Goal: Transaction & Acquisition: Purchase product/service

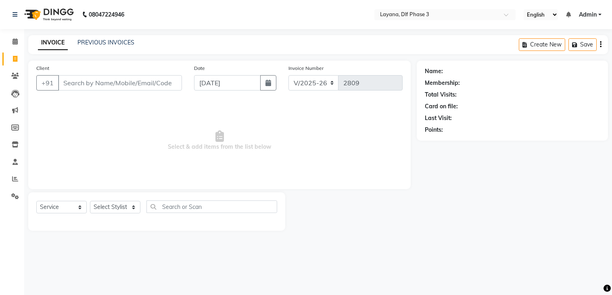
select select "6973"
select select "service"
click at [71, 85] on input "Client" at bounding box center [120, 82] width 124 height 15
click at [86, 83] on input "Client" at bounding box center [120, 82] width 124 height 15
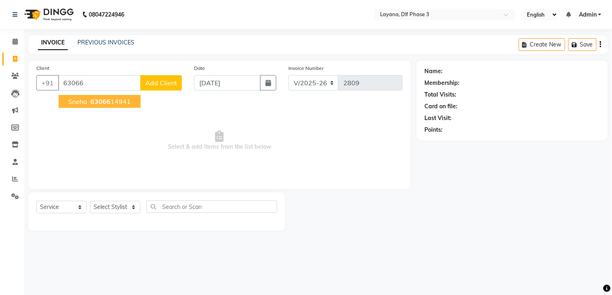
click at [119, 101] on ngb-highlight "63066 14941" at bounding box center [110, 101] width 42 height 8
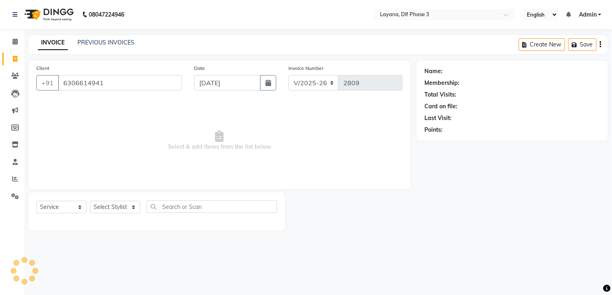
type input "6306614941"
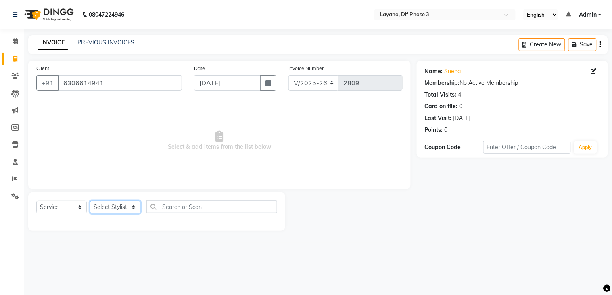
click at [115, 206] on select "Select Stylist Aakhil Attul [PERSON_NAME] [PERSON_NAME][DATE] [PERSON_NAME] [PE…" at bounding box center [115, 207] width 50 height 13
select select "57637"
click at [90, 201] on select "Select Stylist Aakhil Attul [PERSON_NAME] [PERSON_NAME][DATE] [PERSON_NAME] [PE…" at bounding box center [115, 207] width 50 height 13
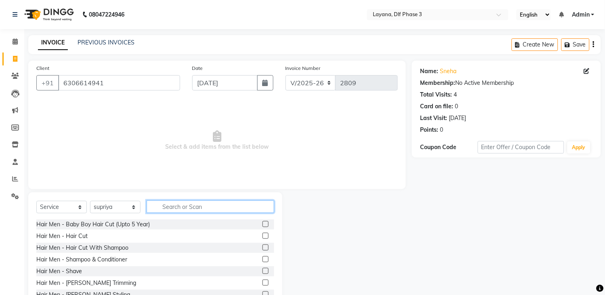
click at [176, 203] on input "text" at bounding box center [211, 206] width 128 height 13
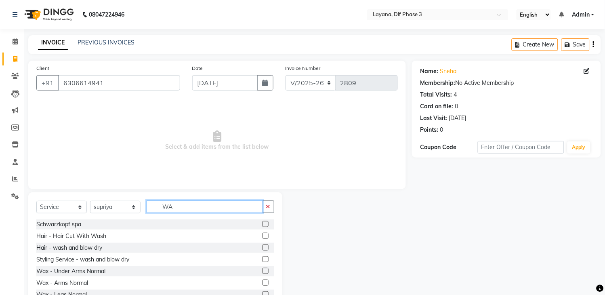
type input "W"
type input "D-"
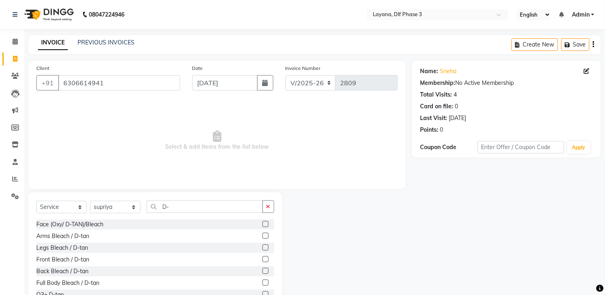
click at [262, 225] on label at bounding box center [265, 224] width 6 height 6
click at [262, 225] on input "checkbox" at bounding box center [264, 224] width 5 height 5
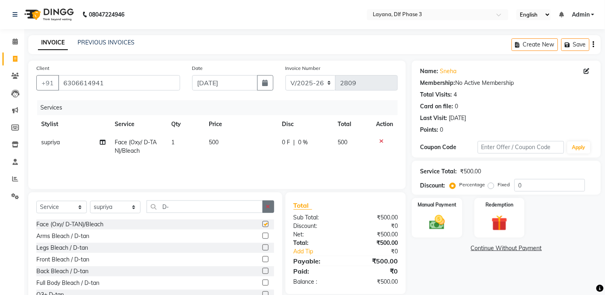
checkbox input "false"
click at [268, 207] on icon "button" at bounding box center [268, 206] width 4 height 6
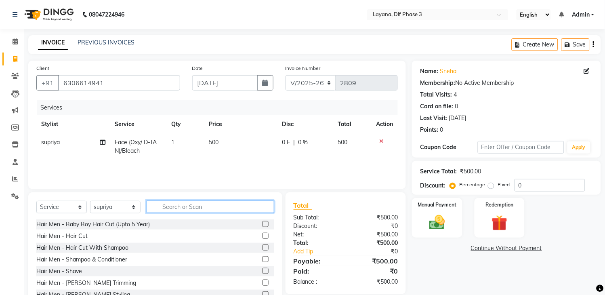
click at [259, 207] on input "text" at bounding box center [211, 206] width 128 height 13
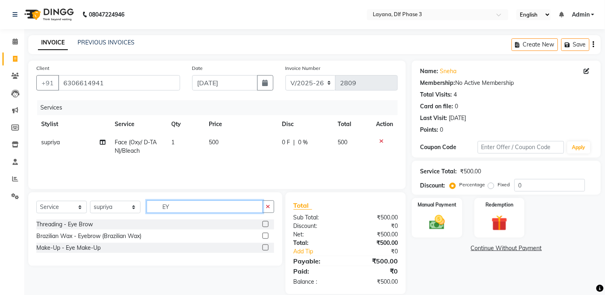
type input "EY"
click at [265, 224] on label at bounding box center [265, 224] width 6 height 6
click at [265, 224] on input "checkbox" at bounding box center [264, 224] width 5 height 5
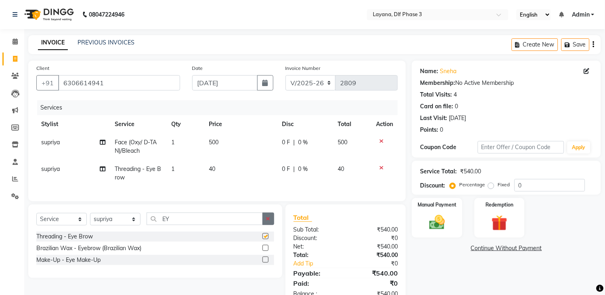
checkbox input "false"
click at [268, 221] on icon "button" at bounding box center [268, 219] width 4 height 6
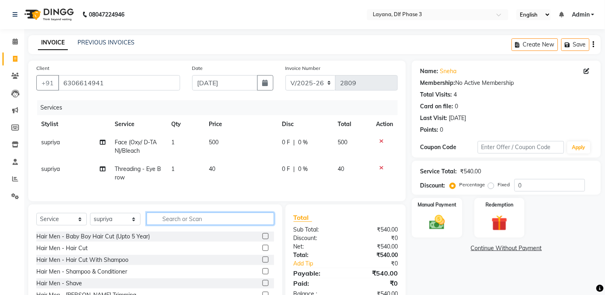
click at [212, 225] on input "text" at bounding box center [211, 218] width 128 height 13
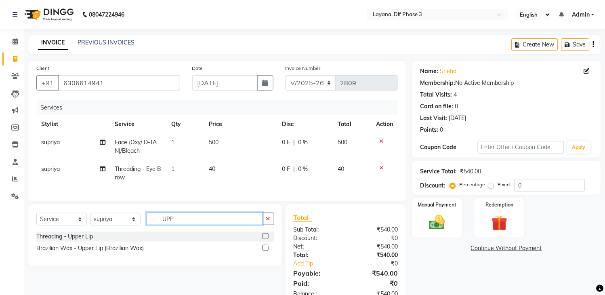
type input "UPP"
click at [264, 239] on label at bounding box center [265, 236] width 6 height 6
click at [264, 239] on input "checkbox" at bounding box center [264, 236] width 5 height 5
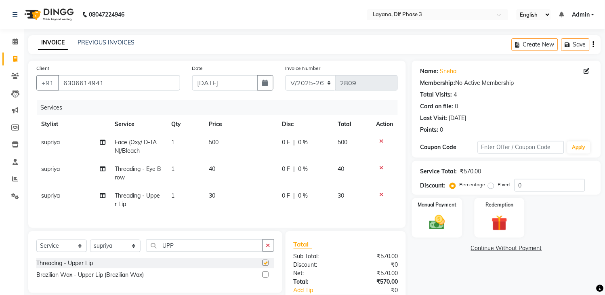
checkbox input "false"
click at [450, 219] on img at bounding box center [437, 222] width 27 height 19
click at [495, 248] on span "UPI" at bounding box center [497, 248] width 13 height 9
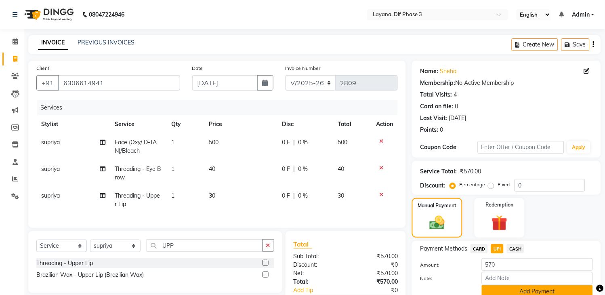
click at [546, 292] on button "Add Payment" at bounding box center [537, 291] width 111 height 13
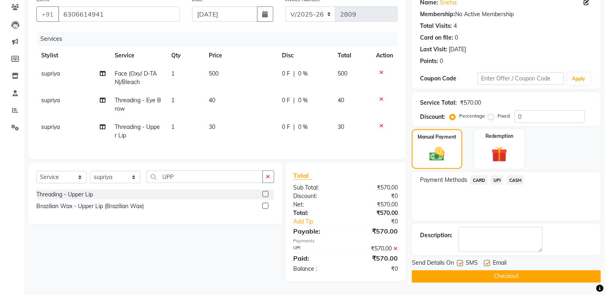
click at [509, 270] on button "Checkout" at bounding box center [506, 276] width 189 height 13
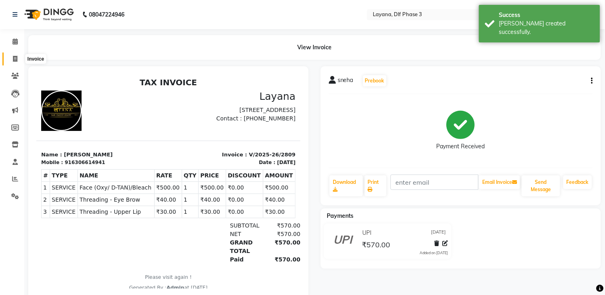
click at [12, 55] on span at bounding box center [15, 58] width 14 height 9
select select "6973"
select select "service"
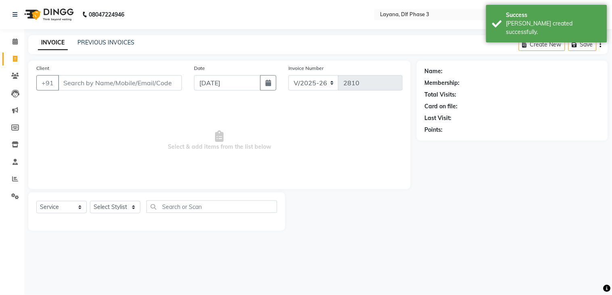
click at [86, 80] on input "Client" at bounding box center [120, 82] width 124 height 15
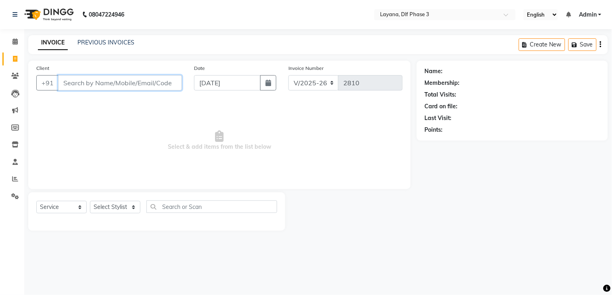
click at [69, 81] on input "Client" at bounding box center [120, 82] width 124 height 15
click at [85, 71] on div "Client +91" at bounding box center [109, 80] width 158 height 33
click at [81, 85] on input "Client" at bounding box center [120, 82] width 124 height 15
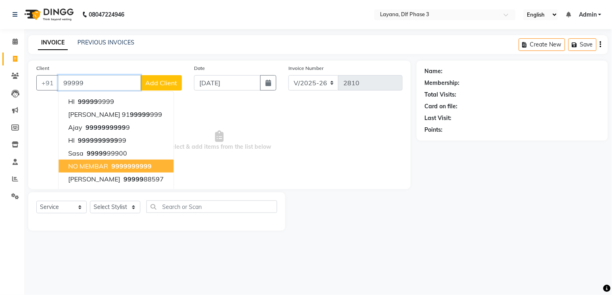
click at [93, 163] on span "NO MEMBAR" at bounding box center [88, 166] width 40 height 8
type input "9999999999"
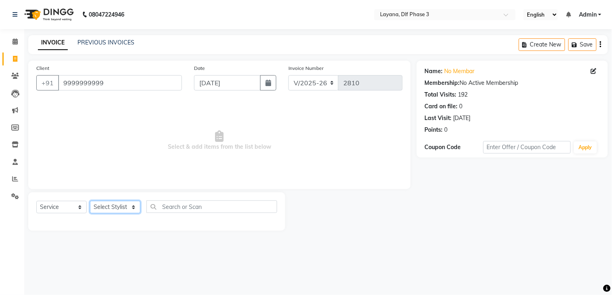
click at [132, 203] on select "Select Stylist Aakhil Attul [PERSON_NAME] [PERSON_NAME][DATE] [PERSON_NAME] [PE…" at bounding box center [115, 207] width 50 height 13
select select "70193"
click at [90, 201] on select "Select Stylist Aakhil Attul [PERSON_NAME] [PERSON_NAME][DATE] [PERSON_NAME] [PE…" at bounding box center [115, 207] width 50 height 13
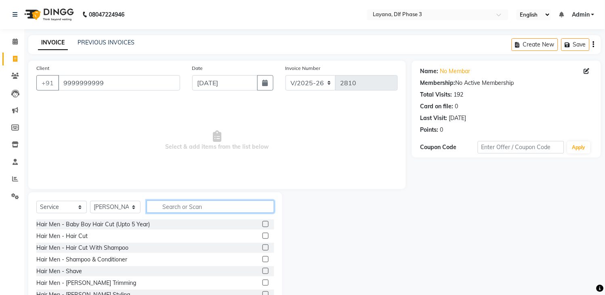
click at [203, 205] on input "text" at bounding box center [211, 206] width 128 height 13
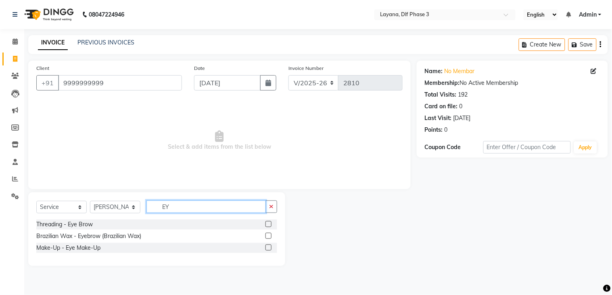
type input "EY"
drag, startPoint x: 268, startPoint y: 225, endPoint x: 272, endPoint y: 213, distance: 13.0
click at [269, 224] on label at bounding box center [269, 224] width 6 height 6
click at [269, 224] on input "checkbox" at bounding box center [268, 224] width 5 height 5
checkbox input "true"
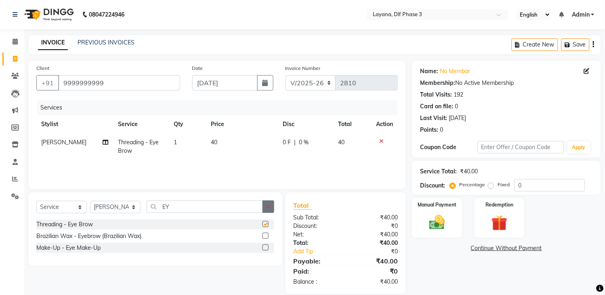
drag, startPoint x: 271, startPoint y: 208, endPoint x: 253, endPoint y: 207, distance: 18.6
click at [271, 208] on button "button" at bounding box center [268, 206] width 12 height 13
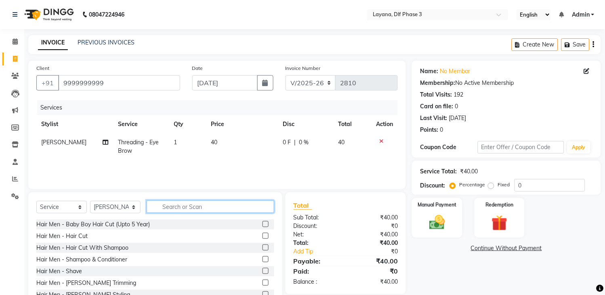
click at [245, 207] on input "text" at bounding box center [211, 206] width 128 height 13
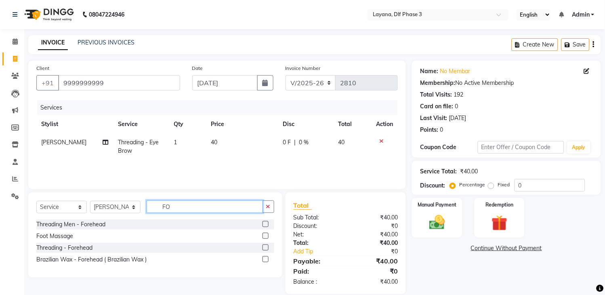
type input "FO"
drag, startPoint x: 264, startPoint y: 247, endPoint x: 272, endPoint y: 231, distance: 18.0
click at [267, 241] on div "Threading Men - Forehead Foot Massage Threading - Forehead Brazilian Wax - Fore…" at bounding box center [155, 242] width 238 height 47
click at [265, 247] on label at bounding box center [265, 247] width 6 height 6
click at [265, 247] on input "checkbox" at bounding box center [264, 247] width 5 height 5
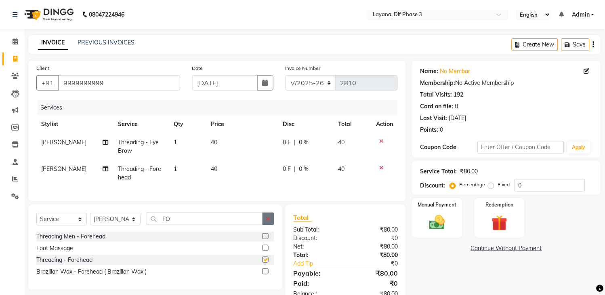
checkbox input "false"
drag, startPoint x: 269, startPoint y: 224, endPoint x: 262, endPoint y: 224, distance: 6.9
click at [269, 221] on icon "button" at bounding box center [268, 219] width 4 height 6
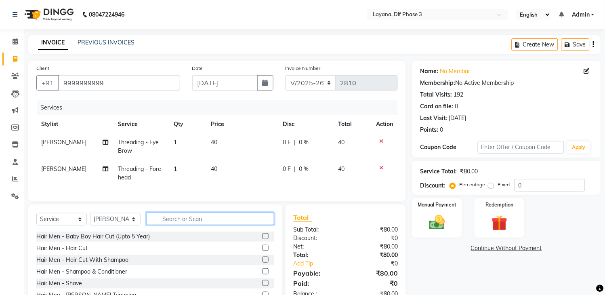
drag, startPoint x: 252, startPoint y: 224, endPoint x: 252, endPoint y: 220, distance: 4.4
click at [252, 220] on input "text" at bounding box center [211, 218] width 128 height 13
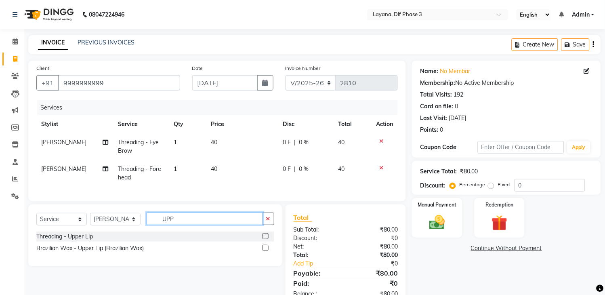
type input "UPP"
click at [265, 239] on label at bounding box center [265, 236] width 6 height 6
click at [265, 239] on input "checkbox" at bounding box center [264, 236] width 5 height 5
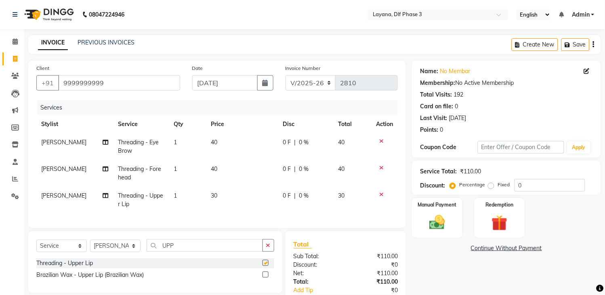
checkbox input "false"
click at [451, 219] on div "Manual Payment" at bounding box center [437, 217] width 52 height 41
click at [496, 247] on span "UPI" at bounding box center [497, 248] width 13 height 9
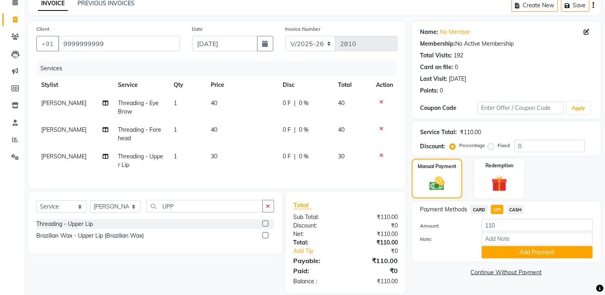
scroll to position [58, 0]
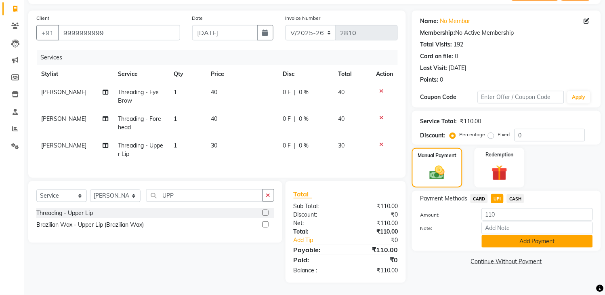
click at [546, 239] on button "Add Payment" at bounding box center [537, 241] width 111 height 13
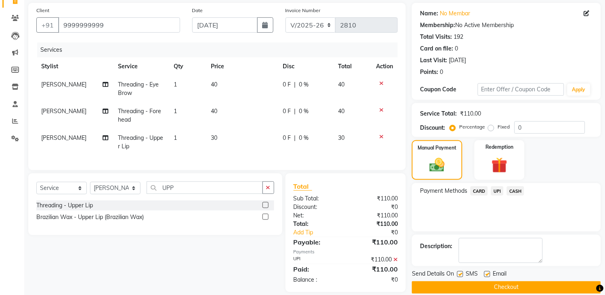
scroll to position [74, 0]
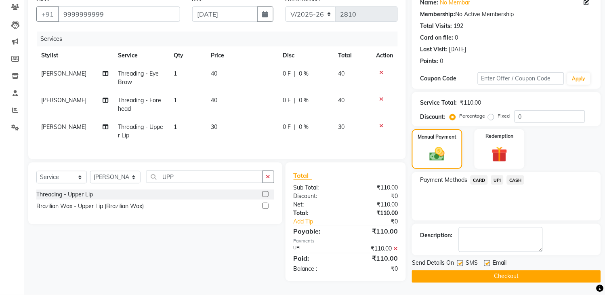
click at [461, 260] on label at bounding box center [460, 263] width 6 height 6
click at [461, 261] on input "checkbox" at bounding box center [459, 263] width 5 height 5
checkbox input "false"
click at [467, 273] on button "Checkout" at bounding box center [506, 276] width 189 height 13
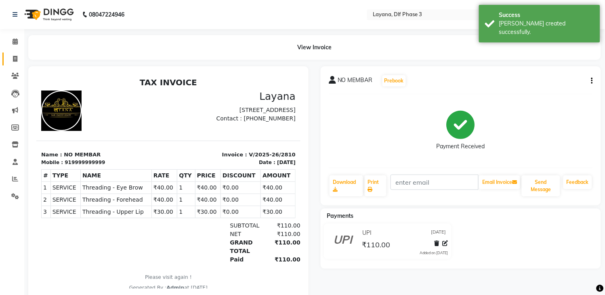
drag, startPoint x: 11, startPoint y: 66, endPoint x: 13, endPoint y: 61, distance: 4.9
click at [13, 61] on ul "Calendar Invoice Clients Leads Marketing Members Inventory Staff Reports Settin…" at bounding box center [12, 121] width 24 height 176
click at [15, 60] on icon at bounding box center [15, 59] width 4 height 6
select select "service"
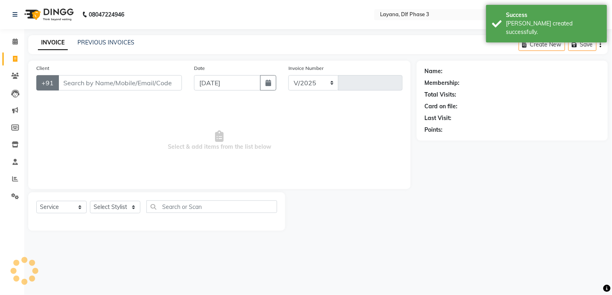
select select "6973"
type input "2811"
drag, startPoint x: 61, startPoint y: 83, endPoint x: 57, endPoint y: 80, distance: 5.2
click at [57, 80] on div "+91" at bounding box center [109, 82] width 146 height 15
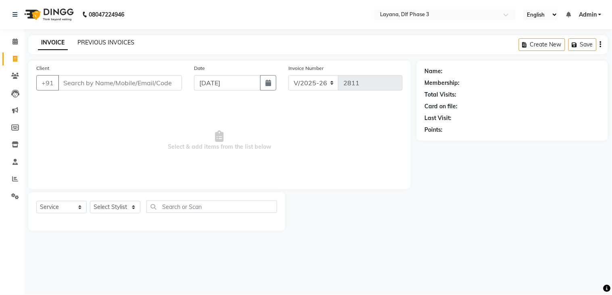
click at [102, 42] on link "PREVIOUS INVOICES" at bounding box center [105, 42] width 57 height 7
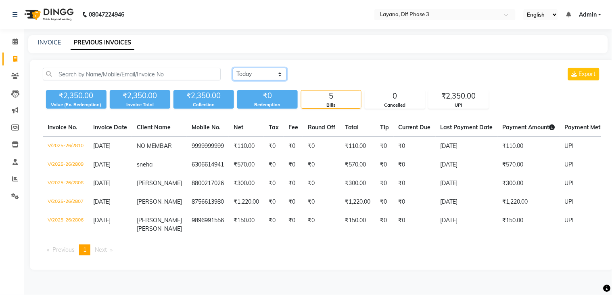
click at [270, 77] on select "Today Yesterday Custom Range" at bounding box center [260, 74] width 54 height 13
select select "yesterday"
click at [233, 68] on select "Today Yesterday Custom Range" at bounding box center [260, 74] width 54 height 13
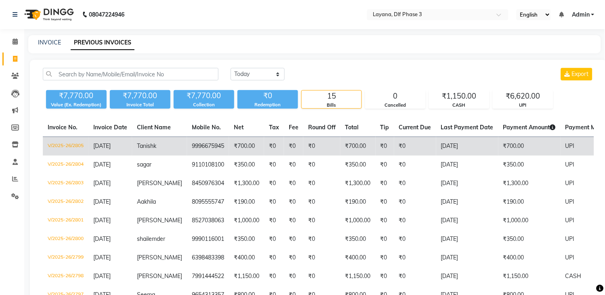
click at [358, 153] on td "₹700.00" at bounding box center [357, 146] width 35 height 19
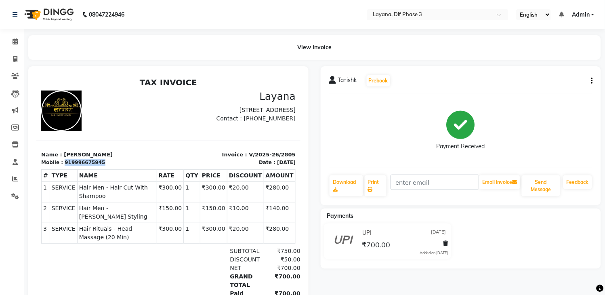
drag, startPoint x: 96, startPoint y: 161, endPoint x: 61, endPoint y: 161, distance: 35.1
click at [61, 161] on div "Mobile : 919996675945" at bounding box center [102, 161] width 122 height 7
copy div "919996675945"
click at [17, 57] on icon at bounding box center [15, 59] width 4 height 6
select select "service"
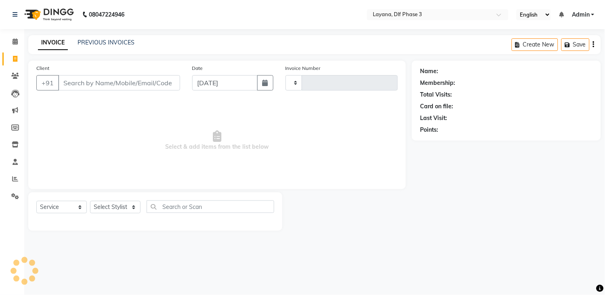
type input "2811"
select select "6973"
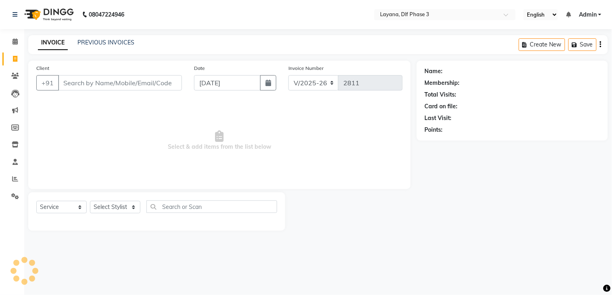
click at [90, 82] on input "Client" at bounding box center [120, 82] width 124 height 15
type input "919996675945"
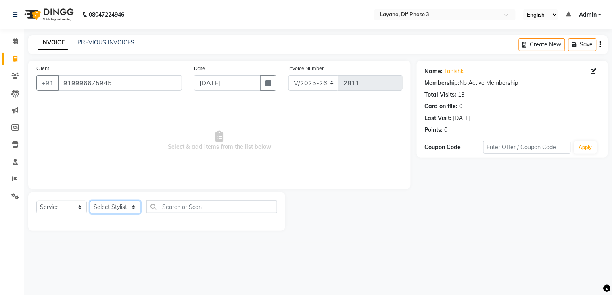
click at [133, 211] on select "Select Stylist Aakhil Attul [PERSON_NAME] [PERSON_NAME][DATE] [PERSON_NAME] [PE…" at bounding box center [115, 207] width 50 height 13
select select "57667"
click at [90, 201] on select "Select Stylist Aakhil Attul [PERSON_NAME] [PERSON_NAME][DATE] [PERSON_NAME] [PE…" at bounding box center [115, 207] width 50 height 13
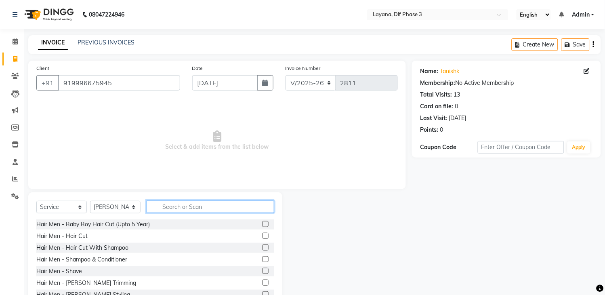
click at [186, 207] on input "text" at bounding box center [211, 206] width 128 height 13
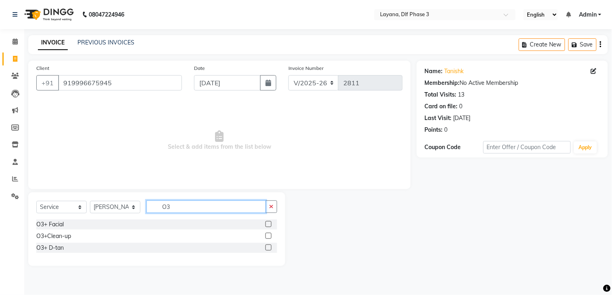
type input "O3"
click at [269, 224] on label at bounding box center [269, 224] width 6 height 6
click at [269, 224] on input "checkbox" at bounding box center [268, 224] width 5 height 5
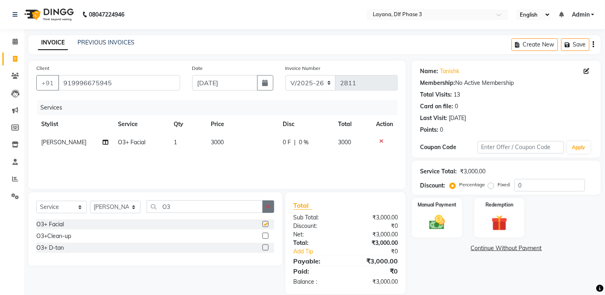
checkbox input "false"
click at [268, 207] on icon "button" at bounding box center [268, 206] width 4 height 6
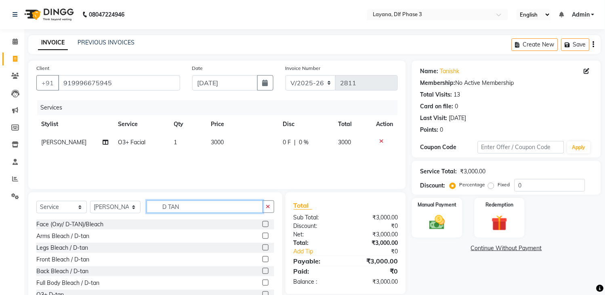
type input "D TAN"
click at [262, 223] on label at bounding box center [265, 224] width 6 height 6
click at [262, 223] on input "checkbox" at bounding box center [264, 224] width 5 height 5
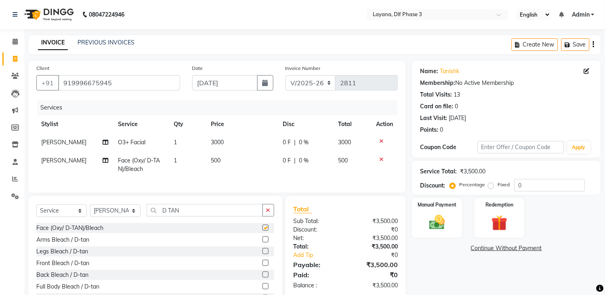
checkbox input "false"
click at [268, 213] on icon "button" at bounding box center [268, 210] width 4 height 6
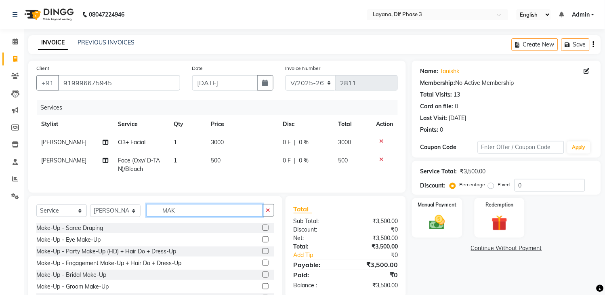
type input "MAK"
click at [262, 242] on label at bounding box center [265, 239] width 6 height 6
click at [262, 242] on input "checkbox" at bounding box center [264, 239] width 5 height 5
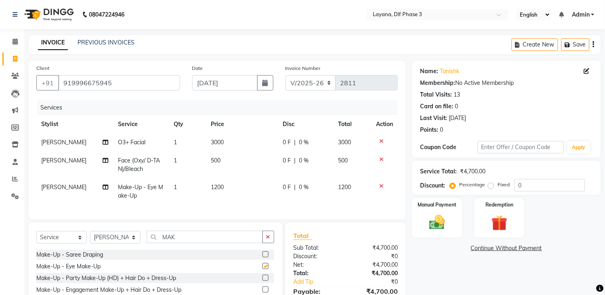
checkbox input "false"
click at [243, 193] on td "1200" at bounding box center [242, 191] width 72 height 27
select select "57667"
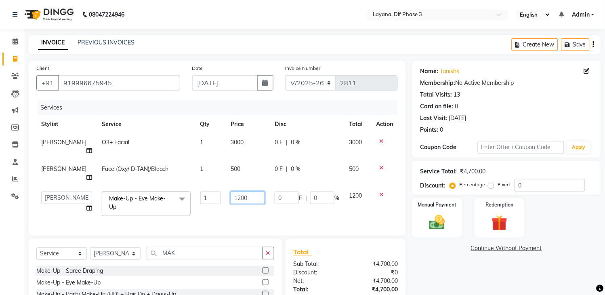
click at [246, 191] on input "1200" at bounding box center [247, 197] width 34 height 13
type input "1"
type input "1500"
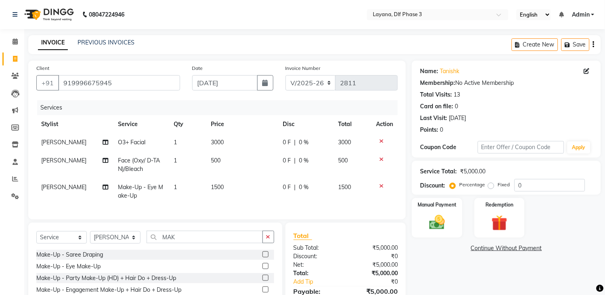
click at [291, 179] on td "0 F | 0 %" at bounding box center [305, 191] width 55 height 27
select select "57667"
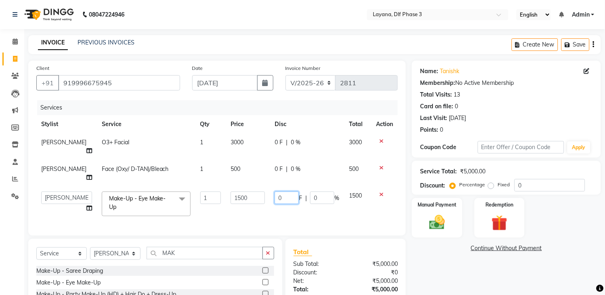
click at [291, 191] on input "0" at bounding box center [286, 197] width 24 height 13
type input "500"
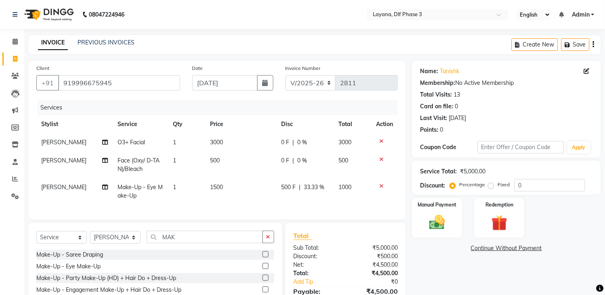
click at [289, 195] on td "500 F | 33.33 %" at bounding box center [304, 191] width 57 height 27
select select "57667"
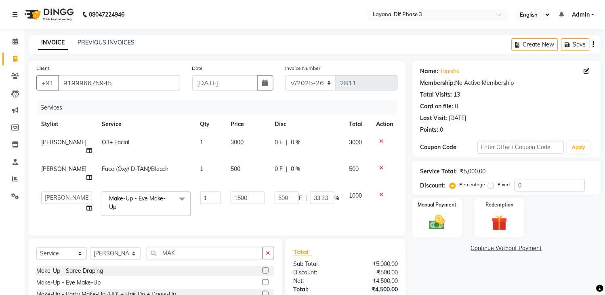
click at [286, 165] on span "|" at bounding box center [287, 169] width 2 height 8
select select "57667"
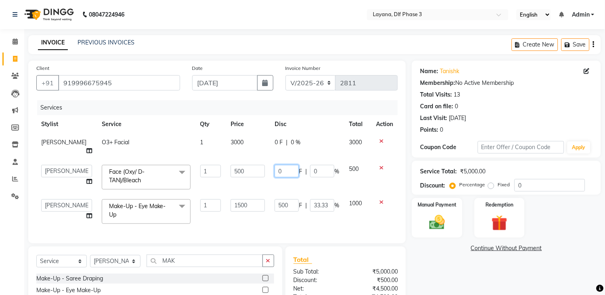
click at [283, 165] on input "0" at bounding box center [286, 171] width 24 height 13
type input "500"
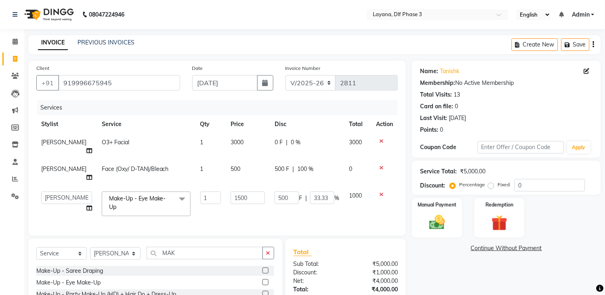
click at [291, 182] on tbody "[PERSON_NAME] O3+ Facial 1 3000 0 F | 0 % 3000 [PERSON_NAME] Face (Oxy/ D-TAN)/…" at bounding box center [216, 177] width 361 height 88
click at [54, 191] on select "Aakhil Attul [PERSON_NAME] [PERSON_NAME][DATE] [PERSON_NAME] [PERSON_NAME]" at bounding box center [66, 197] width 51 height 13
select select "57636"
click at [442, 216] on img at bounding box center [437, 222] width 27 height 19
click at [494, 247] on span "UPI" at bounding box center [497, 248] width 13 height 9
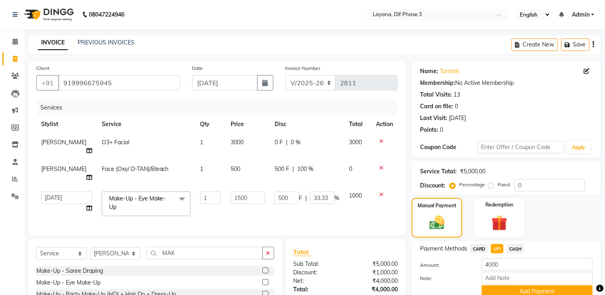
click at [519, 285] on div "Note:" at bounding box center [506, 279] width 185 height 14
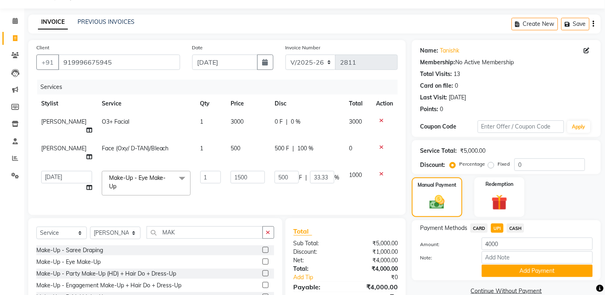
scroll to position [36, 0]
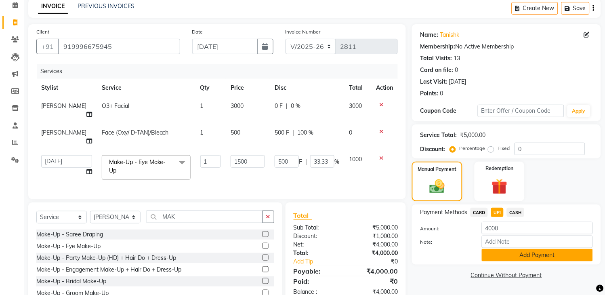
click at [542, 249] on button "Add Payment" at bounding box center [537, 255] width 111 height 13
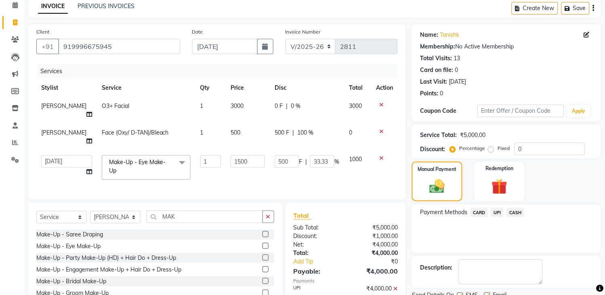
scroll to position [69, 0]
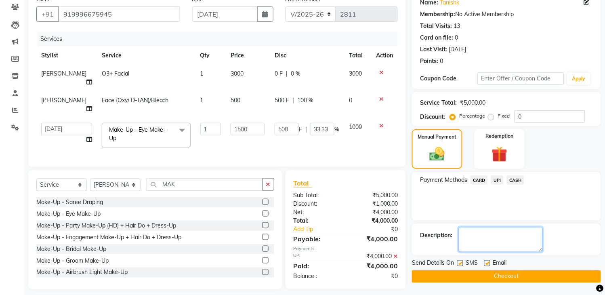
click at [491, 236] on textarea at bounding box center [500, 239] width 84 height 25
type textarea "MAKE-UP PENDING/BY [PERSON_NAME]"
click at [543, 276] on button "Checkout" at bounding box center [506, 276] width 189 height 13
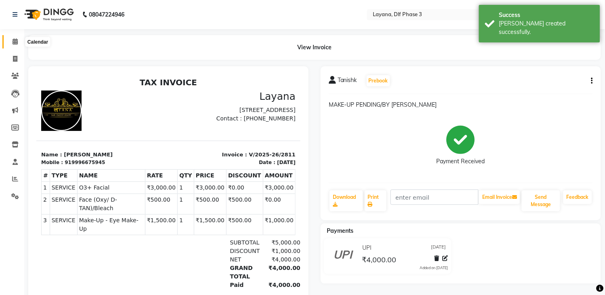
click at [14, 43] on icon at bounding box center [15, 41] width 5 height 6
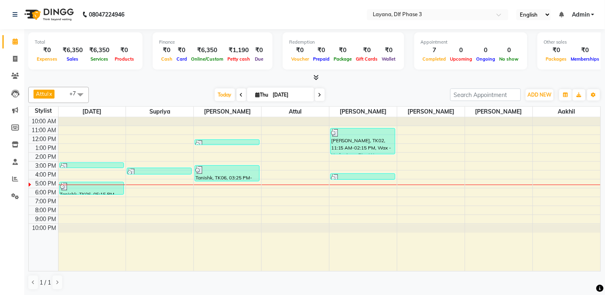
click at [14, 43] on icon at bounding box center [15, 41] width 5 height 6
